Goal: Information Seeking & Learning: Check status

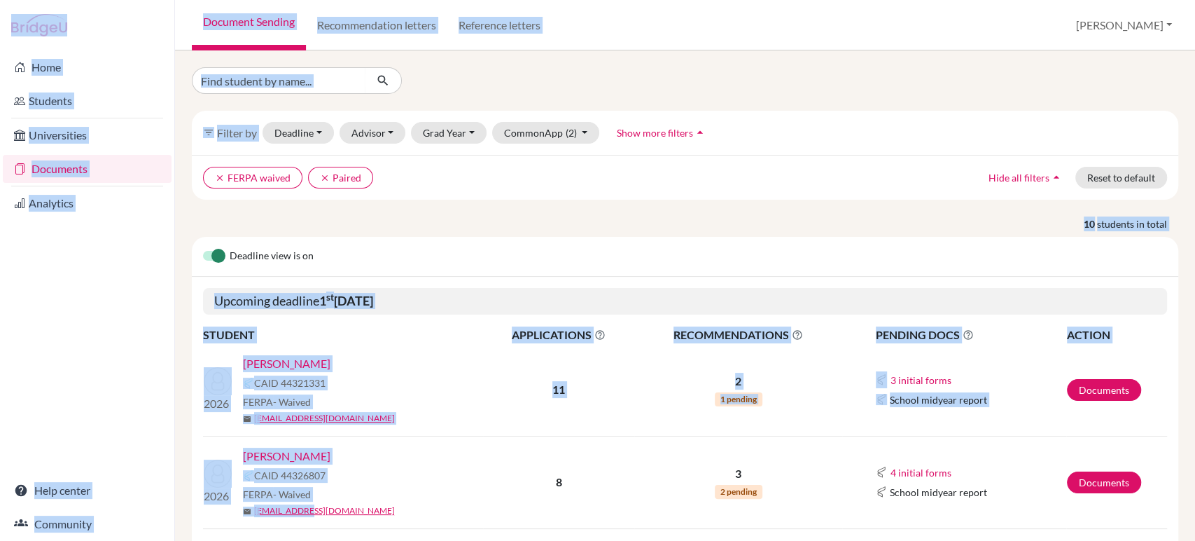
scroll to position [197, 0]
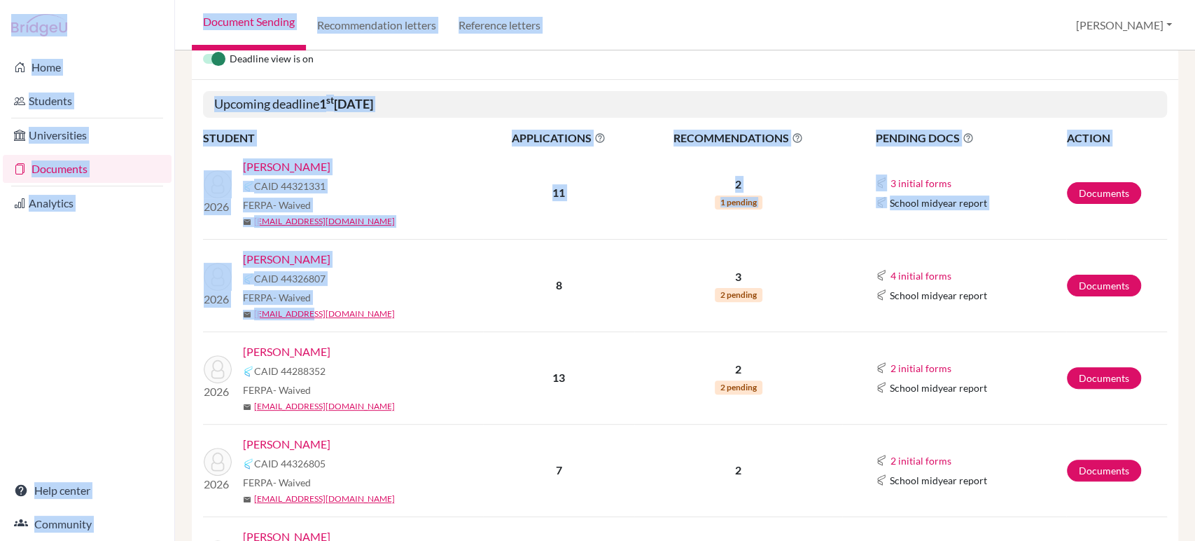
click at [454, 307] on div "mail [EMAIL_ADDRESS][DOMAIN_NAME]" at bounding box center [368, 313] width 250 height 13
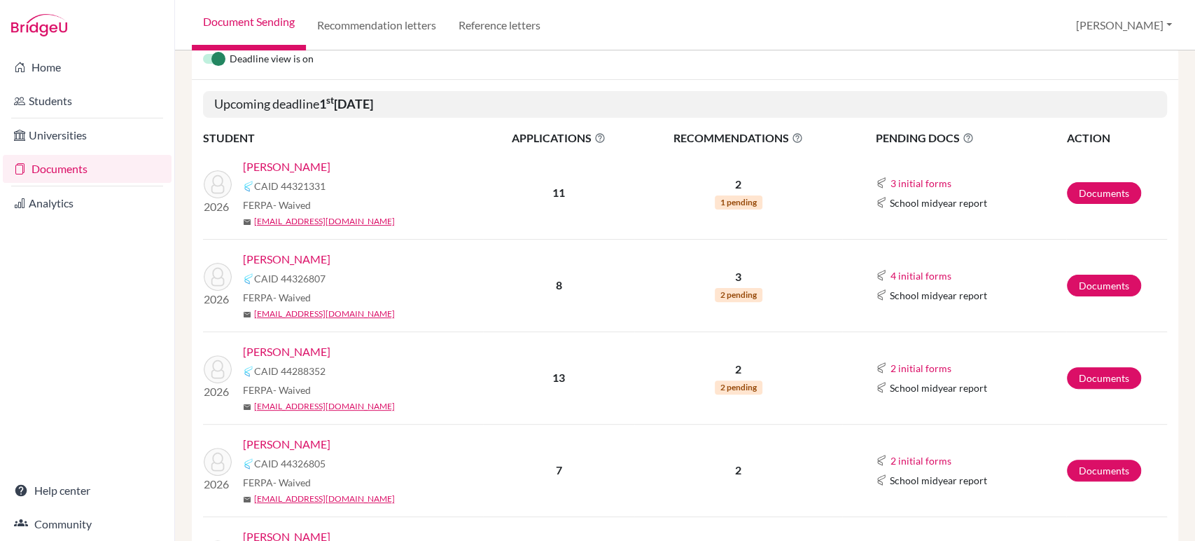
scroll to position [0, 0]
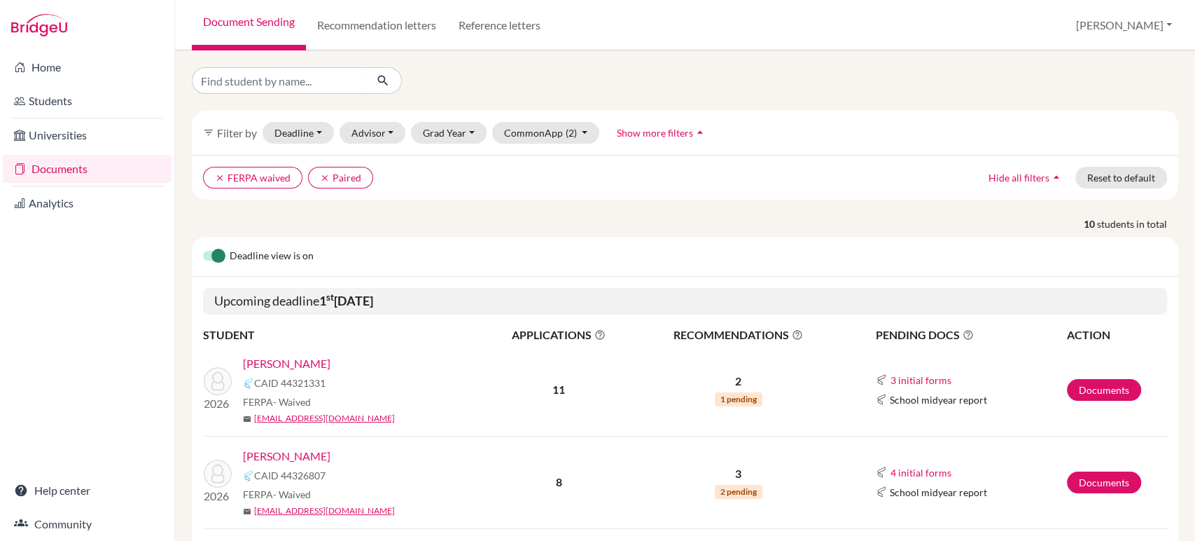
click at [275, 364] on link "[PERSON_NAME]" at bounding box center [287, 363] width 88 height 17
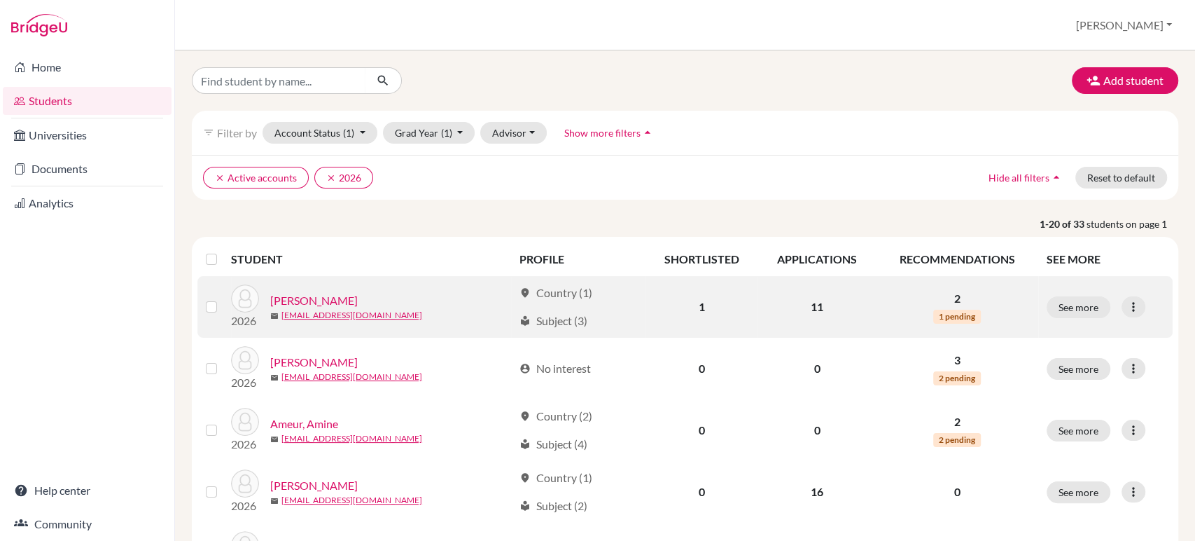
click at [305, 300] on link "[PERSON_NAME]" at bounding box center [314, 300] width 88 height 17
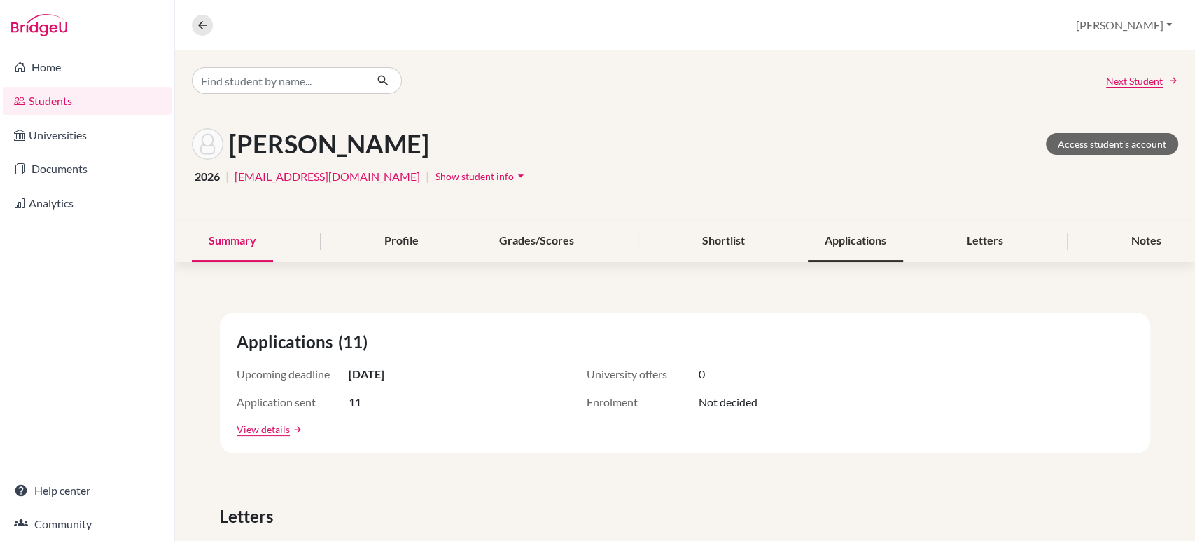
click at [874, 253] on div "Applications" at bounding box center [855, 241] width 95 height 41
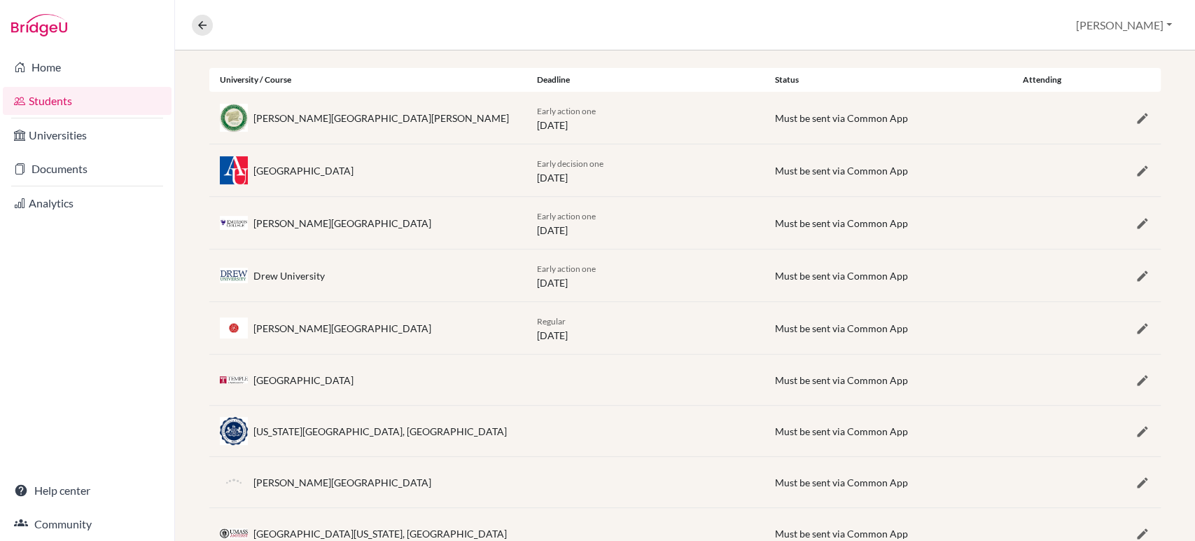
scroll to position [283, 0]
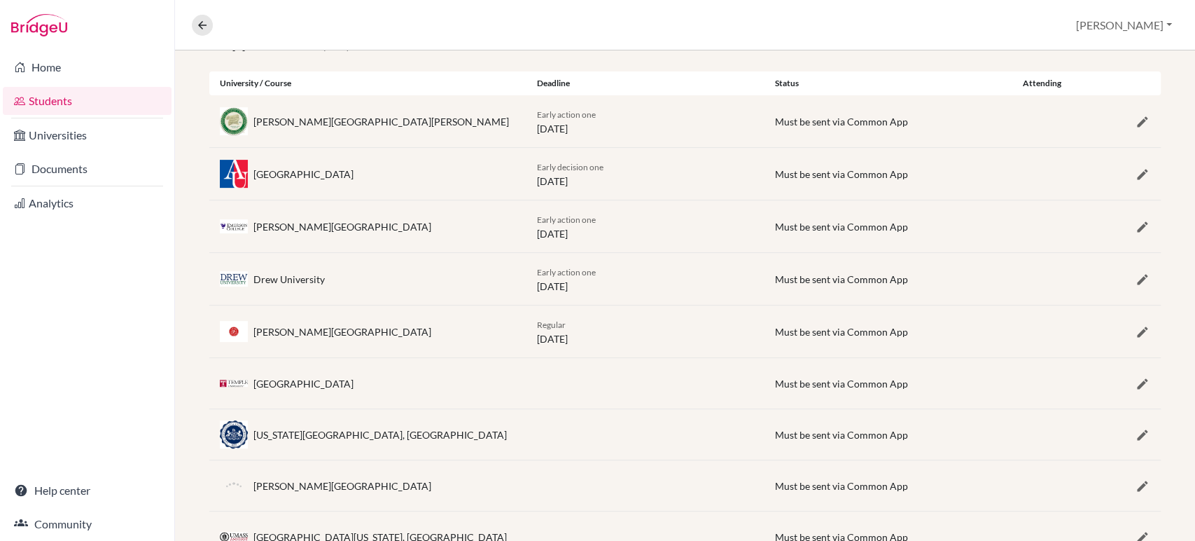
click at [620, 172] on div "Early decision one 01 November 2025" at bounding box center [646, 173] width 238 height 29
